Goal: Task Accomplishment & Management: Use online tool/utility

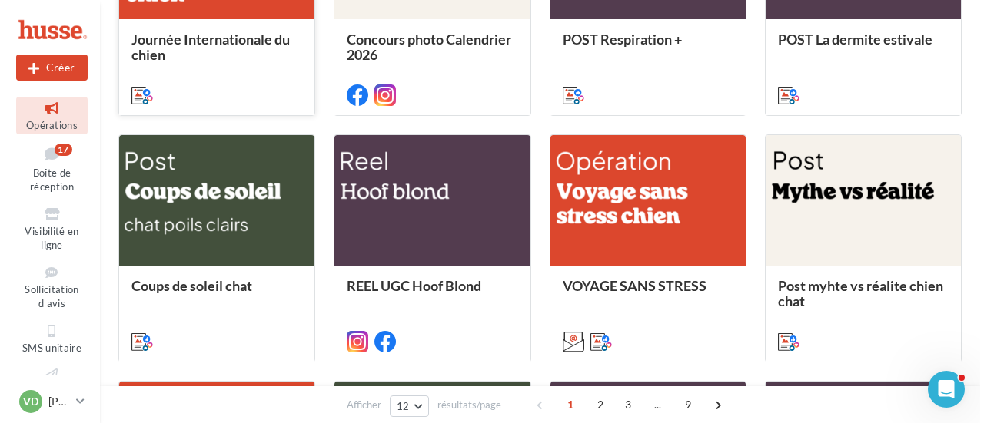
scroll to position [384, 0]
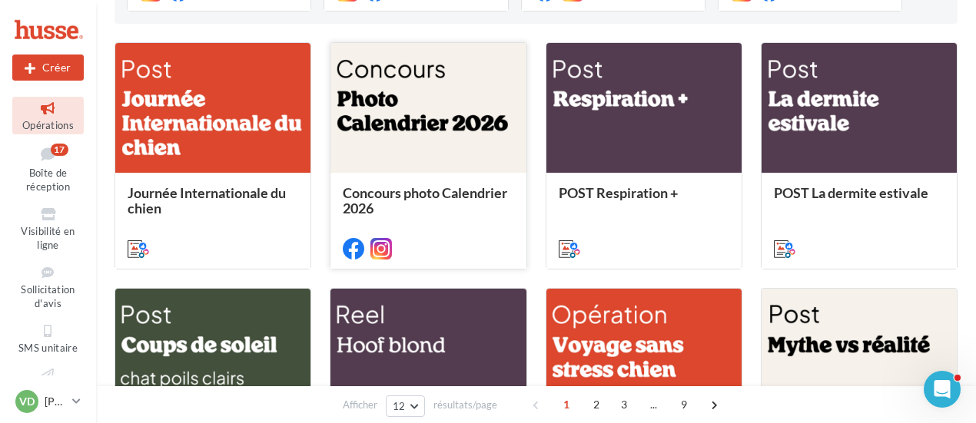
click at [421, 198] on span "Concours photo Calendrier 2026" at bounding box center [425, 200] width 164 height 32
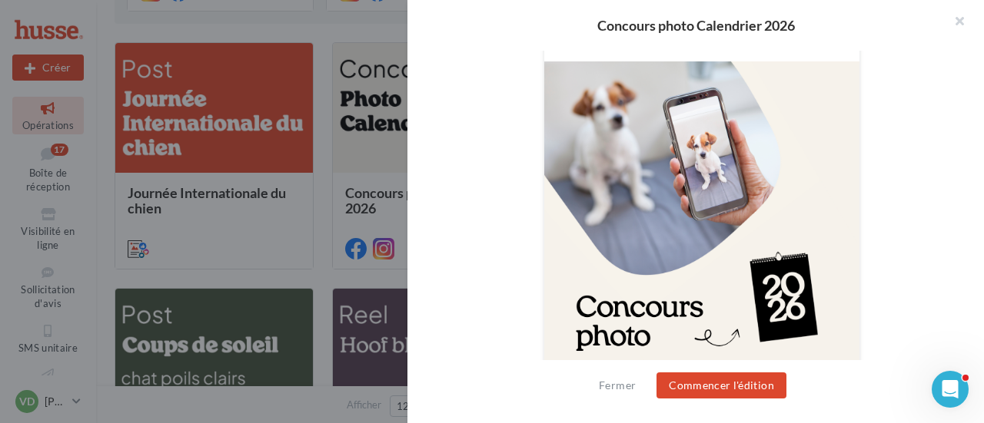
scroll to position [768, 0]
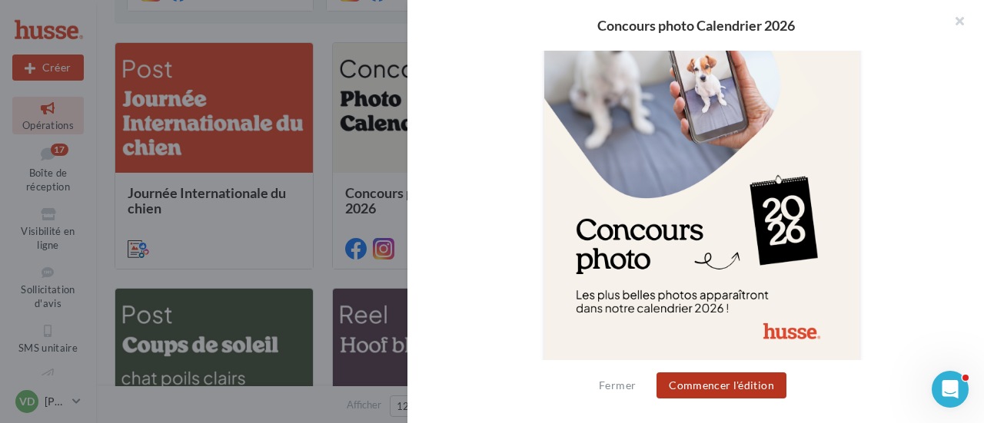
click at [692, 390] on button "Commencer l'édition" at bounding box center [721, 386] width 130 height 26
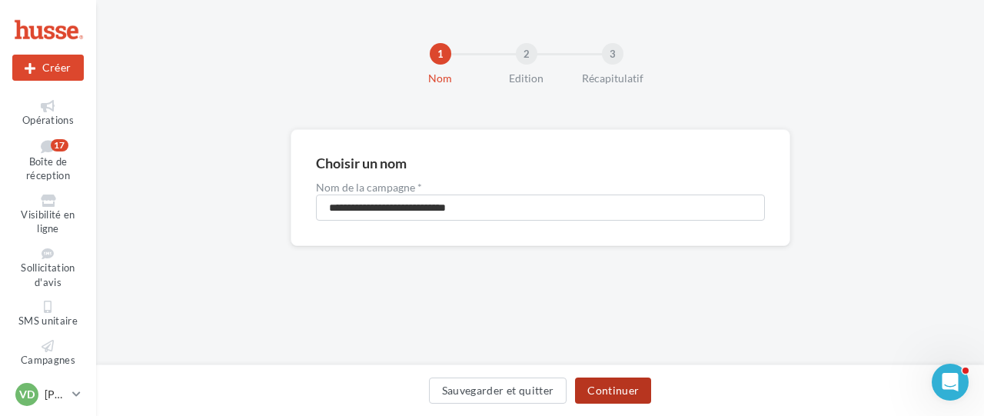
click at [615, 393] on button "Continuer" at bounding box center [613, 390] width 76 height 26
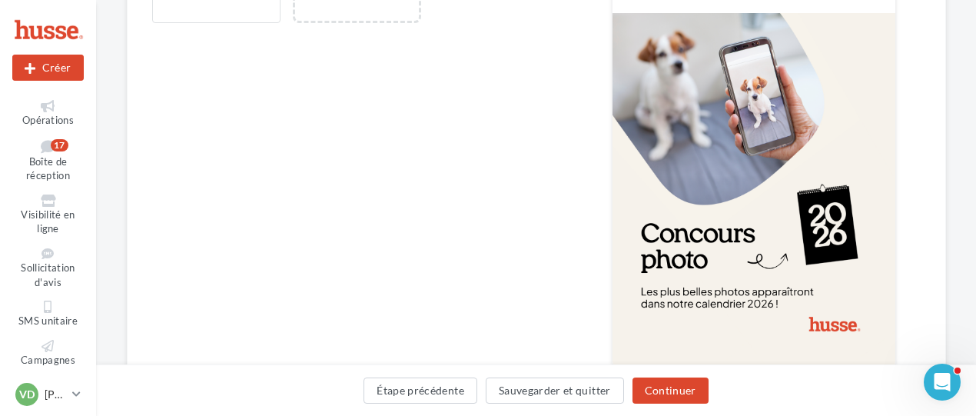
scroll to position [745, 0]
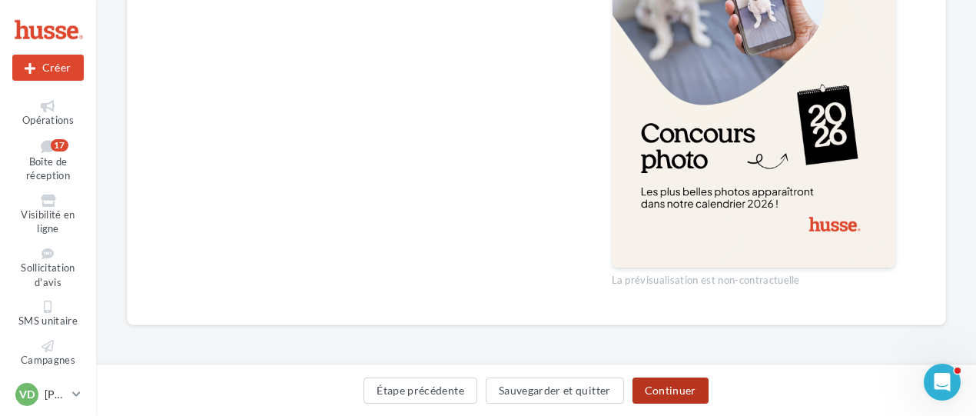
click at [658, 388] on button "Continuer" at bounding box center [670, 390] width 76 height 26
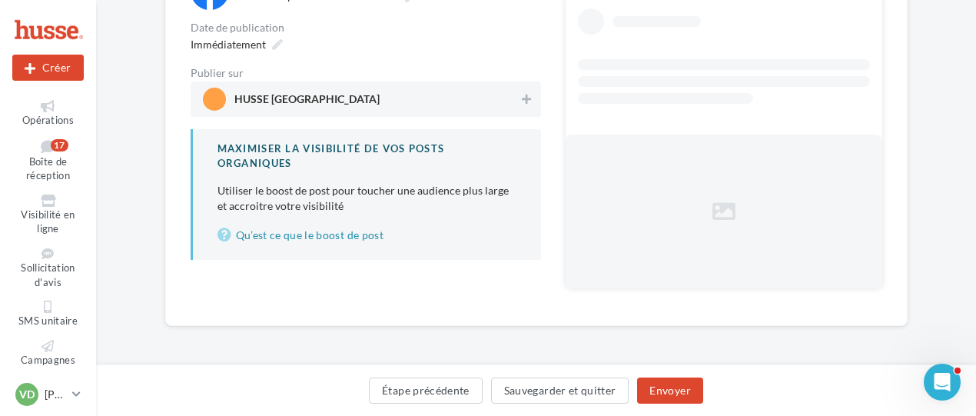
scroll to position [55, 0]
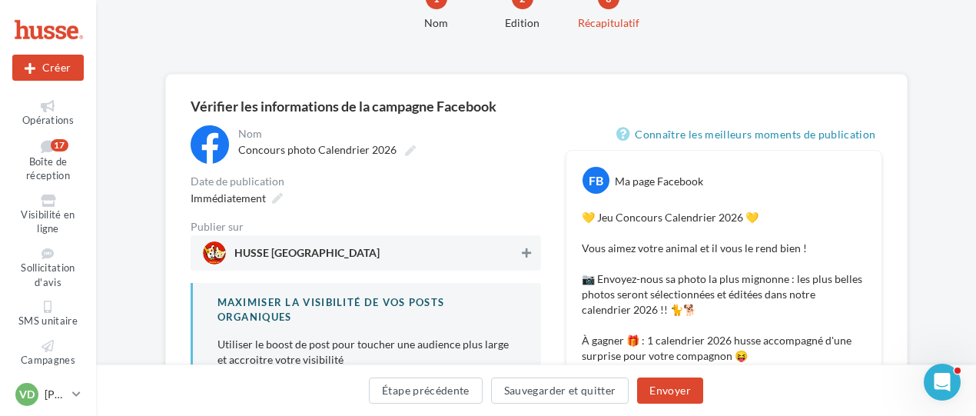
click at [524, 251] on icon at bounding box center [526, 252] width 9 height 11
click at [274, 199] on icon at bounding box center [277, 198] width 11 height 11
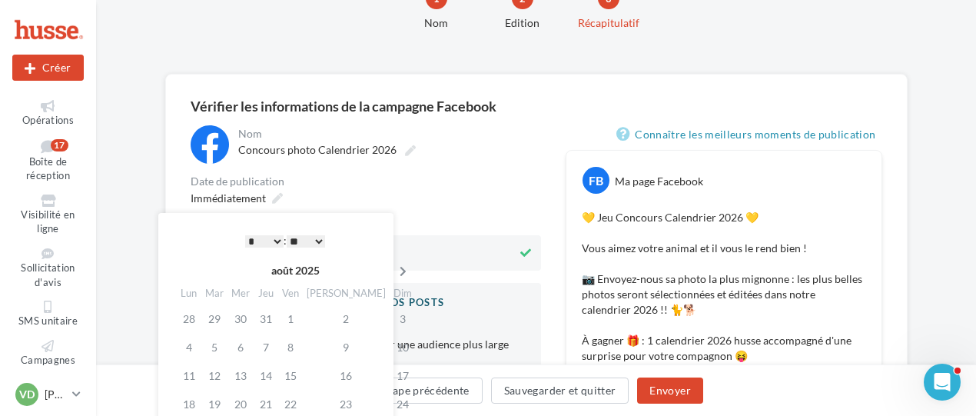
click at [393, 272] on icon at bounding box center [402, 271] width 19 height 11
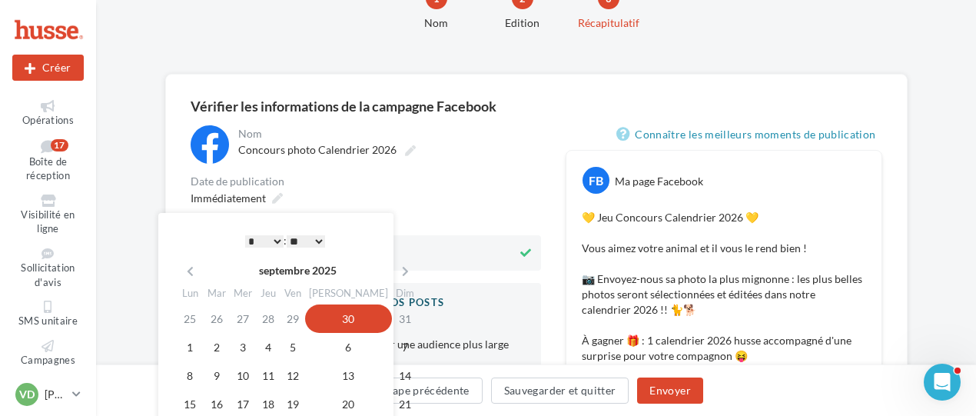
scroll to position [132, 0]
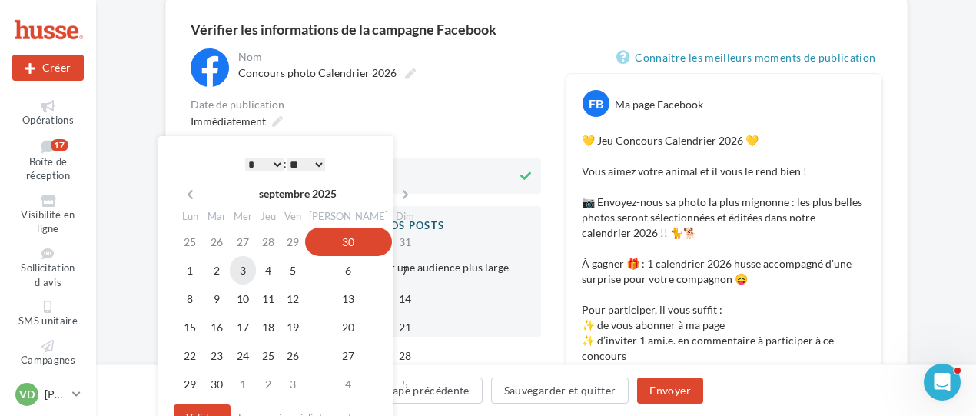
click at [242, 271] on td "3" at bounding box center [243, 270] width 26 height 28
click at [276, 165] on select "* * * * * * * * * * ** ** ** ** ** ** ** ** ** ** ** ** ** **" at bounding box center [264, 164] width 38 height 12
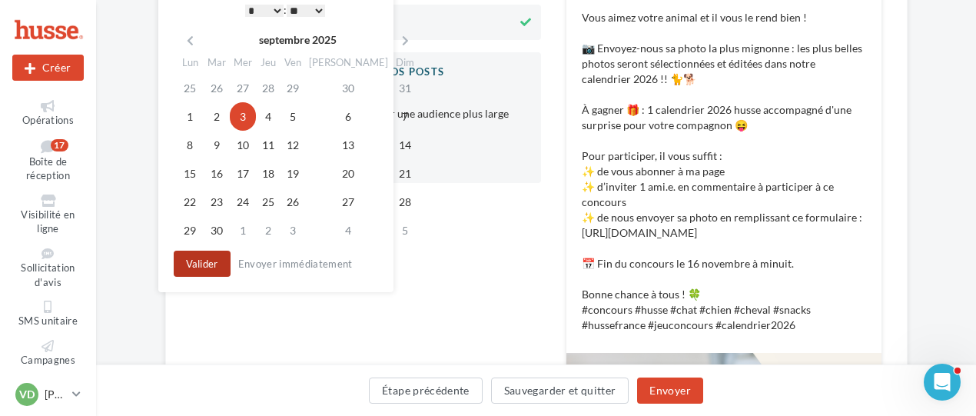
click at [214, 269] on button "Valider" at bounding box center [202, 263] width 57 height 26
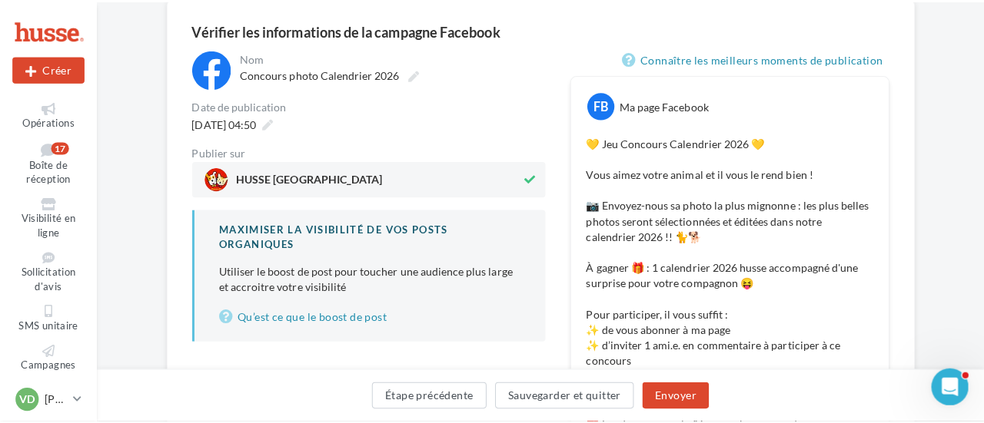
scroll to position [363, 0]
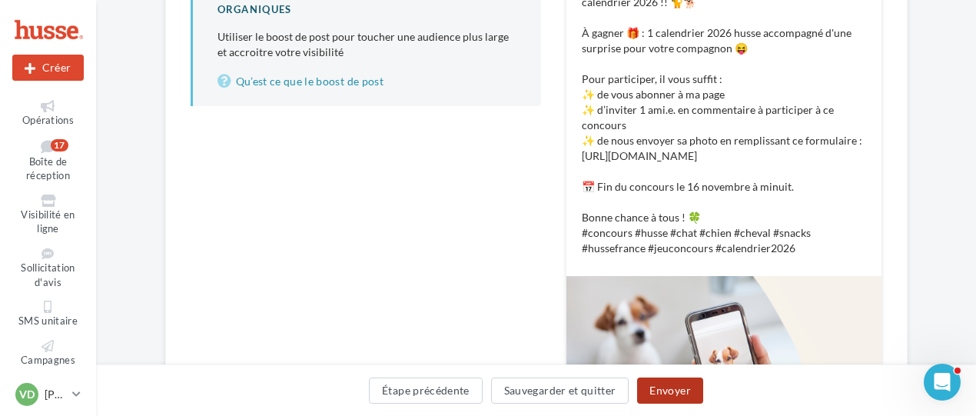
click at [681, 394] on button "Envoyer" at bounding box center [669, 390] width 65 height 26
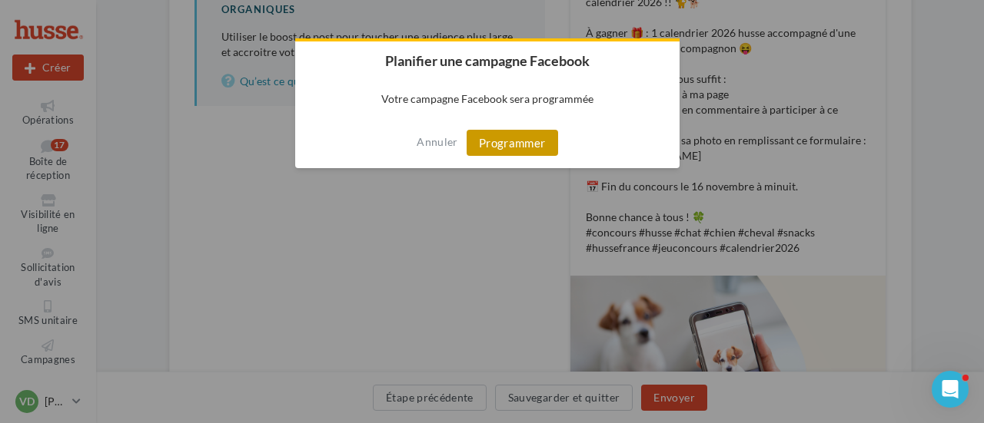
click at [528, 147] on button "Programmer" at bounding box center [511, 143] width 91 height 26
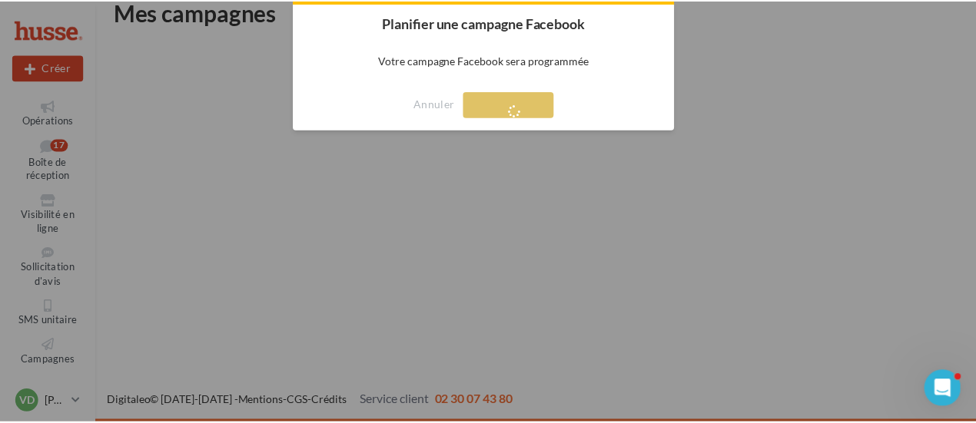
scroll to position [25, 0]
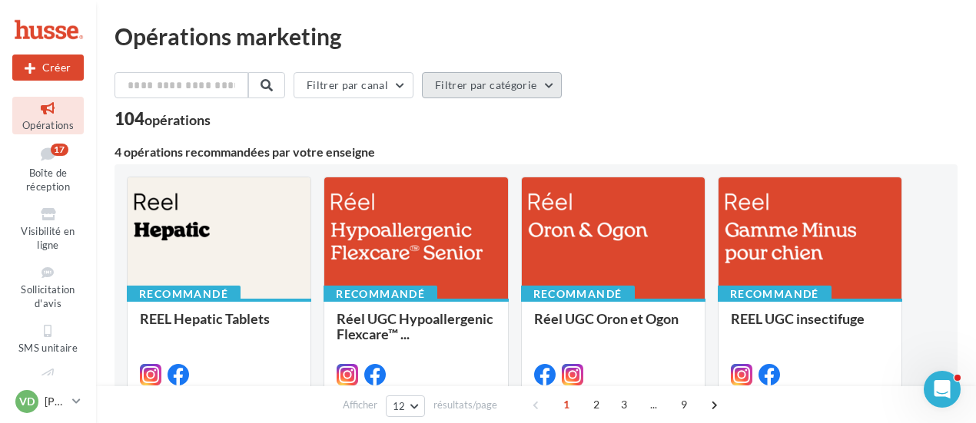
click at [480, 88] on button "Filtrer par catégorie" at bounding box center [492, 85] width 140 height 26
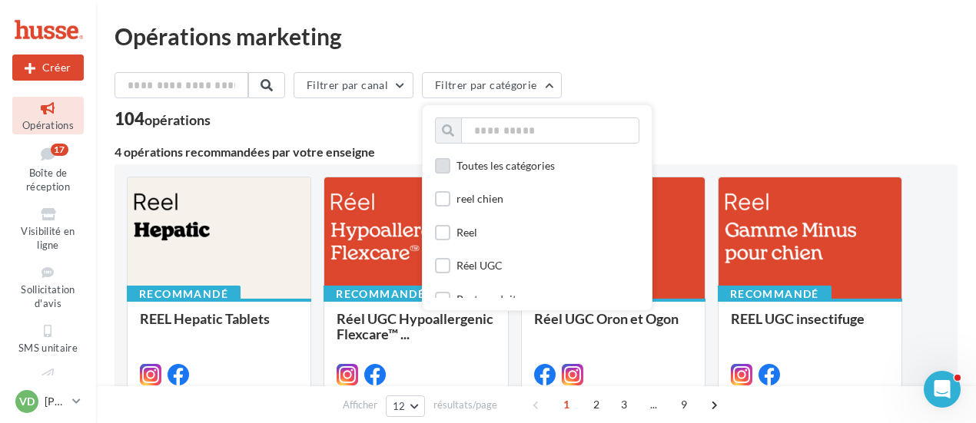
click at [450, 171] on label at bounding box center [442, 165] width 15 height 15
click at [448, 168] on icon at bounding box center [442, 166] width 11 height 11
click at [231, 88] on input "text" at bounding box center [181, 85] width 135 height 26
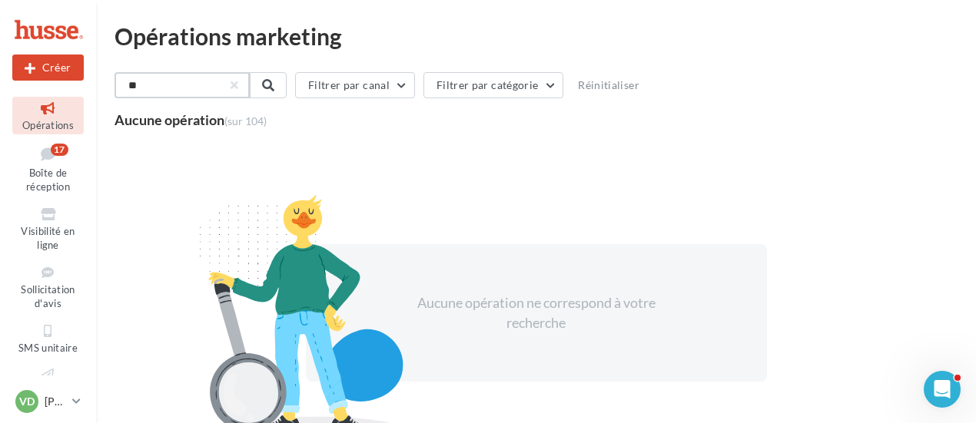
type input "*"
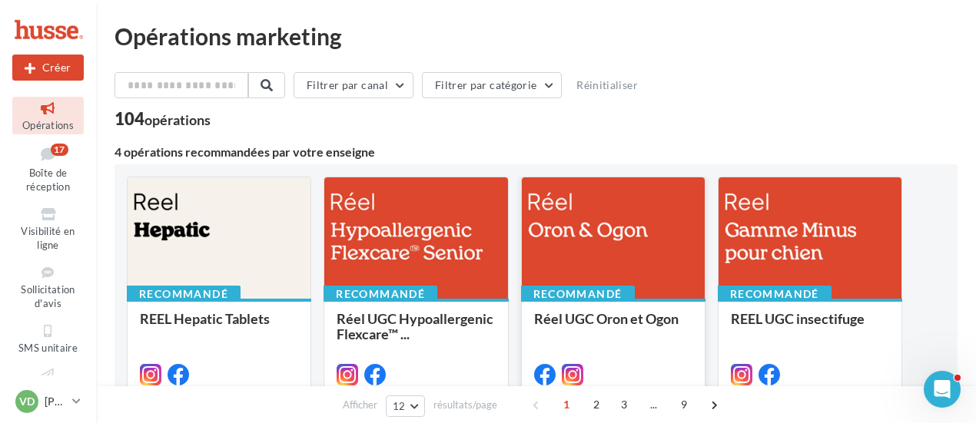
click at [624, 254] on div at bounding box center [613, 238] width 183 height 123
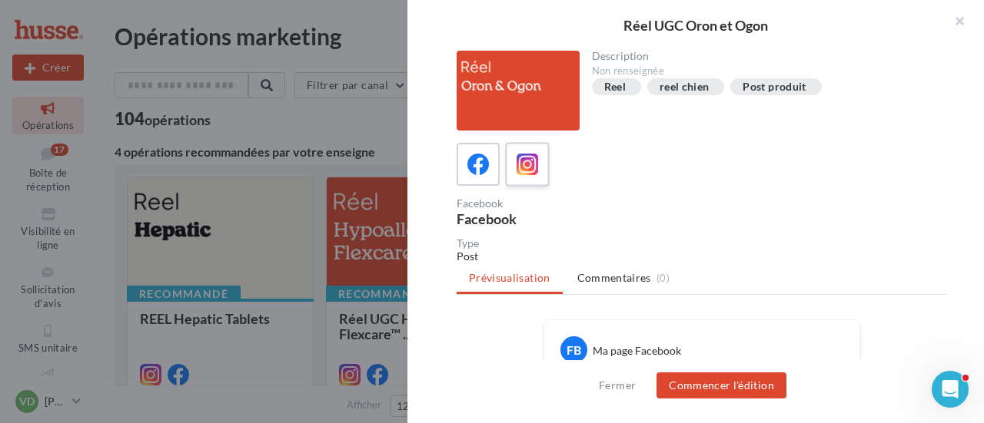
click at [519, 154] on icon at bounding box center [527, 165] width 22 height 22
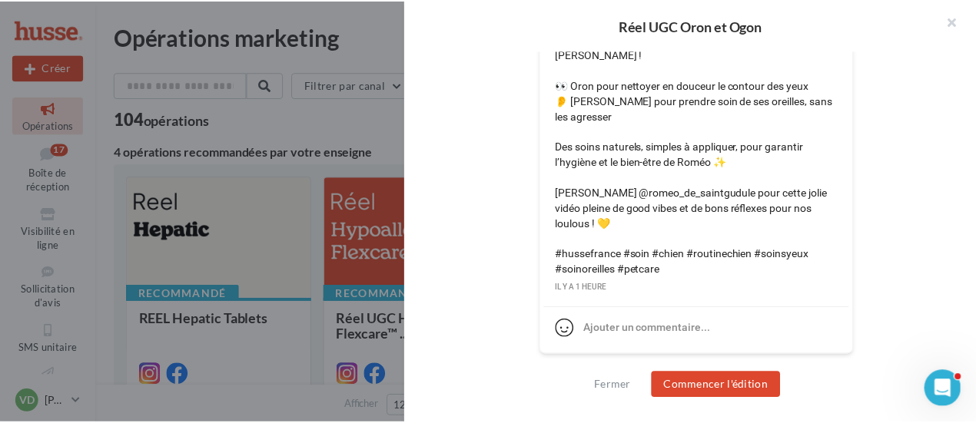
scroll to position [487, 0]
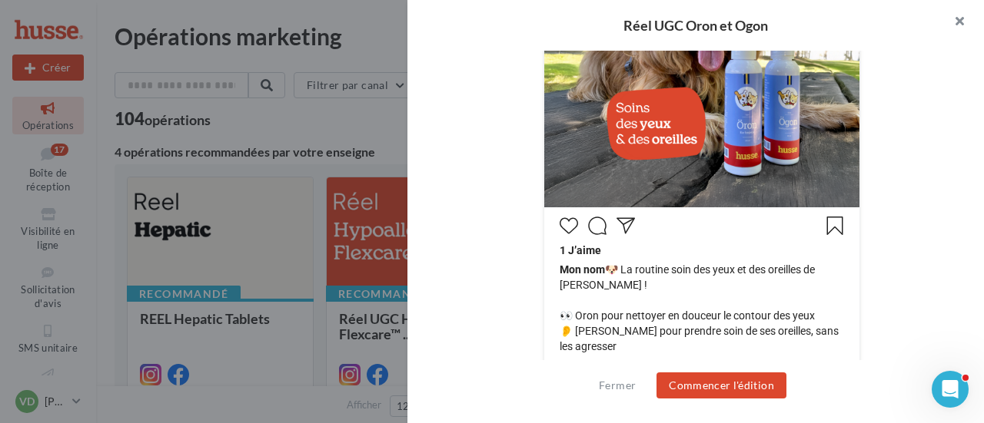
click at [954, 21] on button "button" at bounding box center [952, 23] width 61 height 46
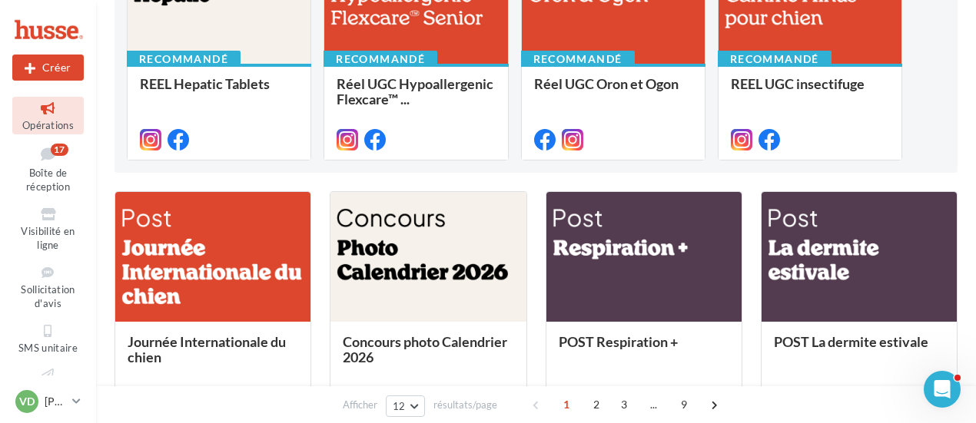
scroll to position [0, 0]
